Goal: Information Seeking & Learning: Learn about a topic

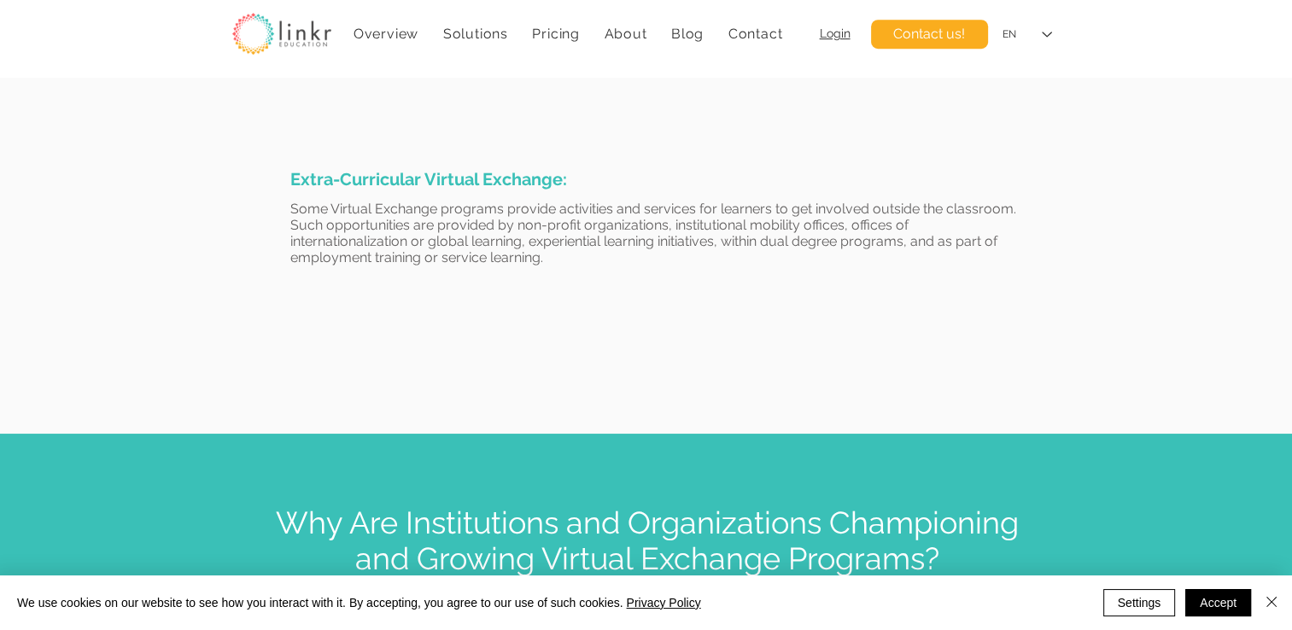
scroll to position [1100, 0]
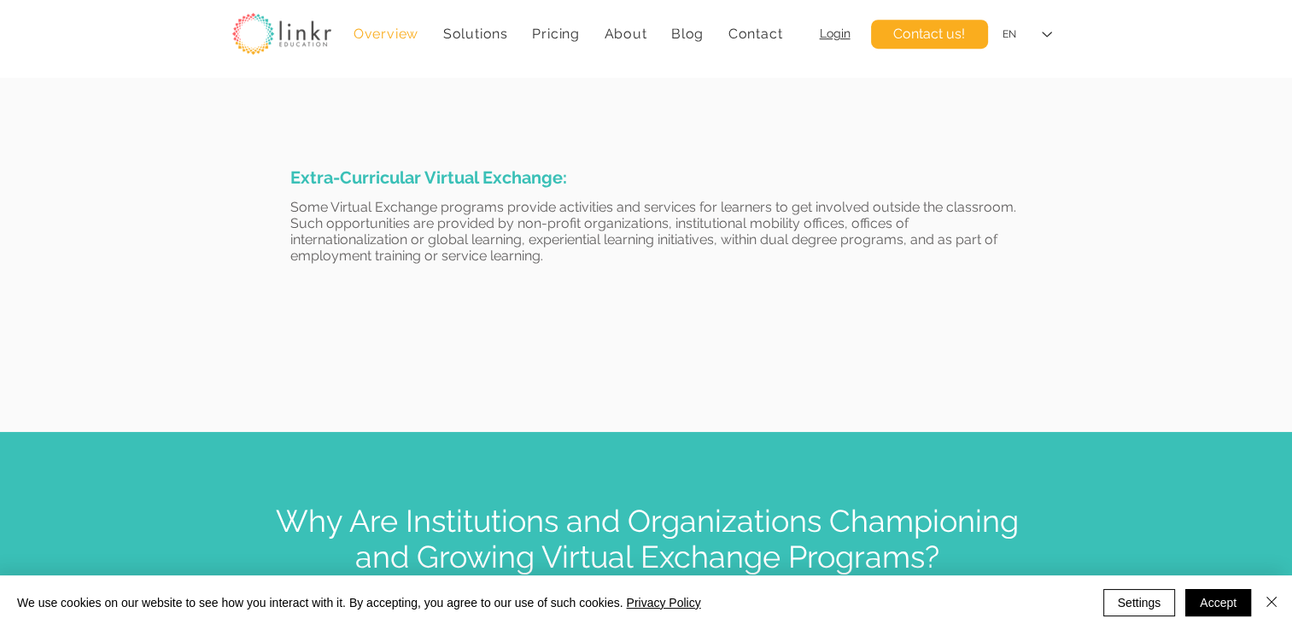
click at [386, 47] on link "Overview" at bounding box center [386, 33] width 83 height 33
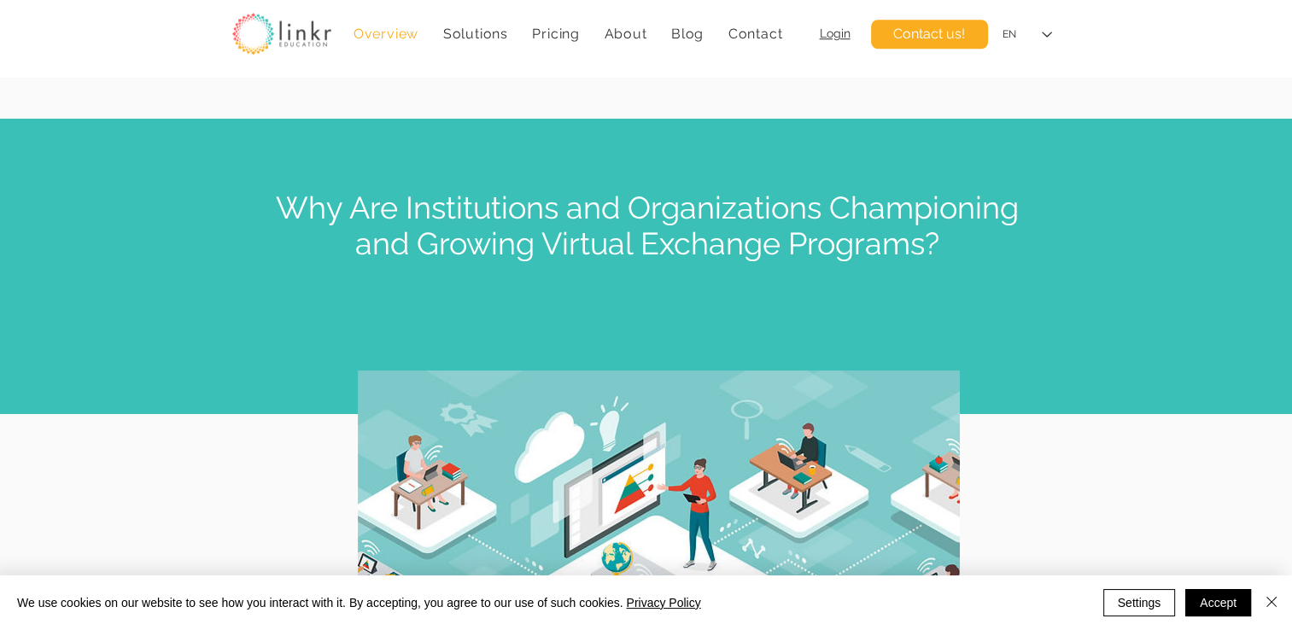
scroll to position [1431, 0]
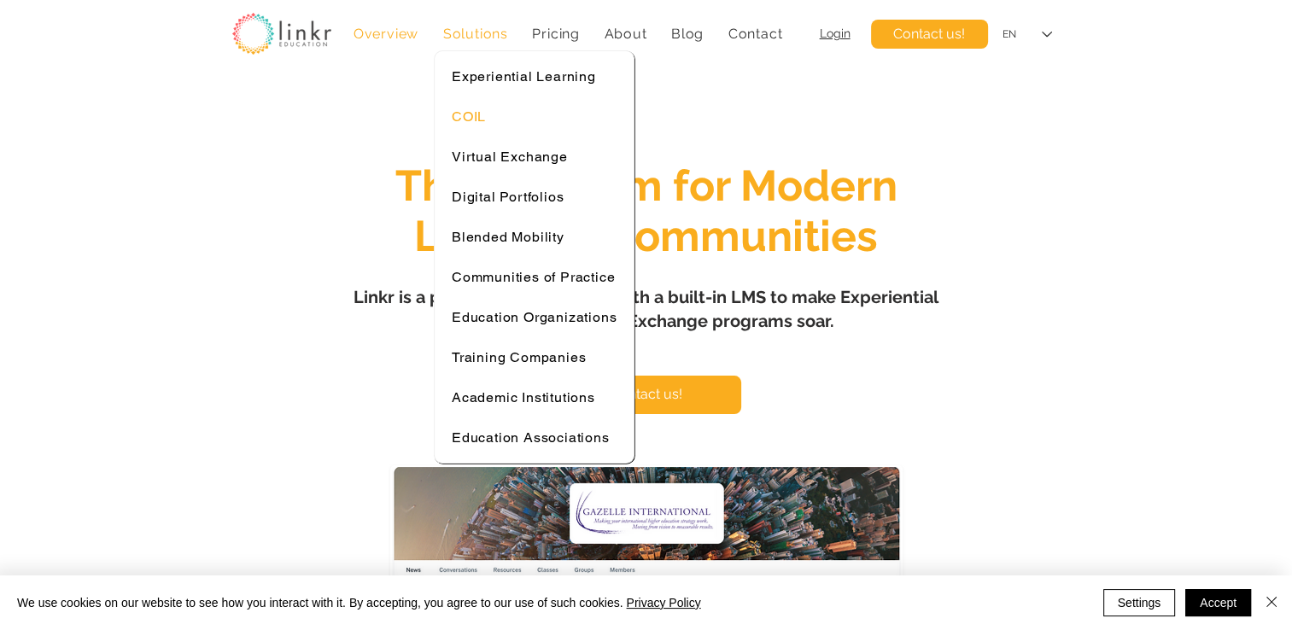
click at [467, 114] on span "COIL" at bounding box center [469, 116] width 34 height 16
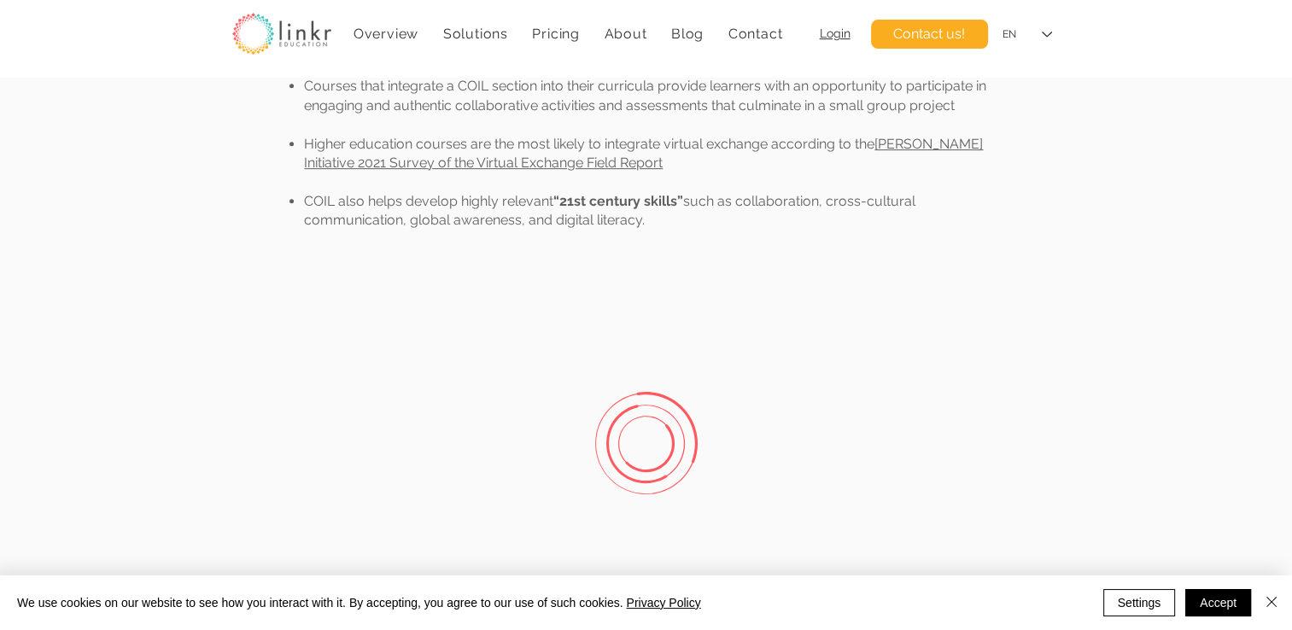
scroll to position [752, 0]
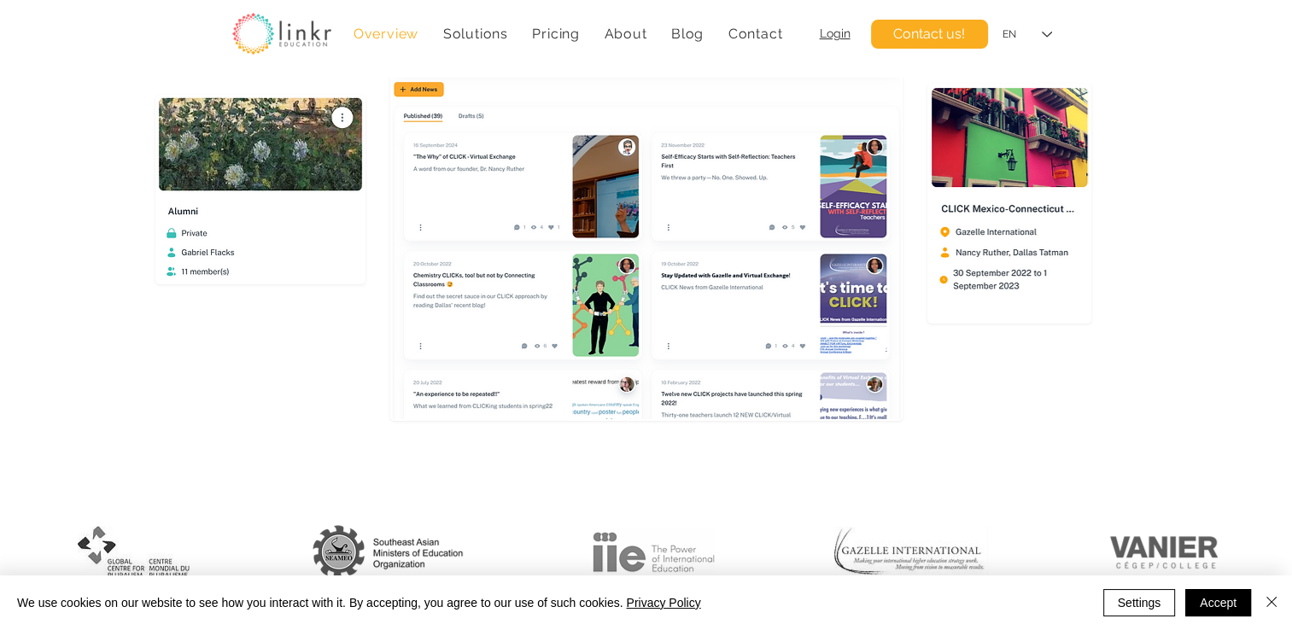
scroll to position [509, 0]
